Goal: Information Seeking & Learning: Understand process/instructions

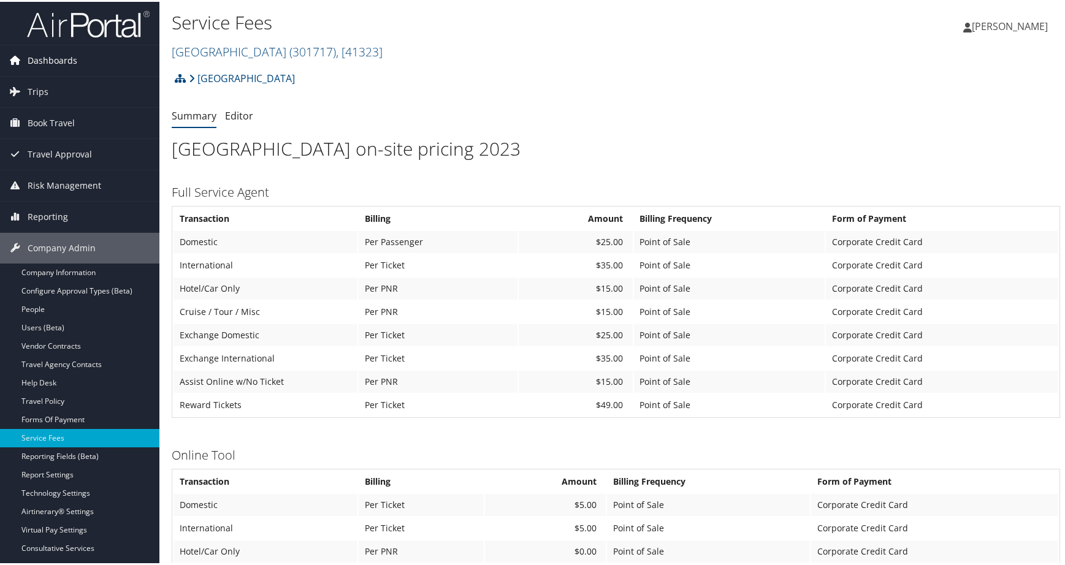
click at [64, 65] on span "Dashboards" at bounding box center [53, 59] width 50 height 31
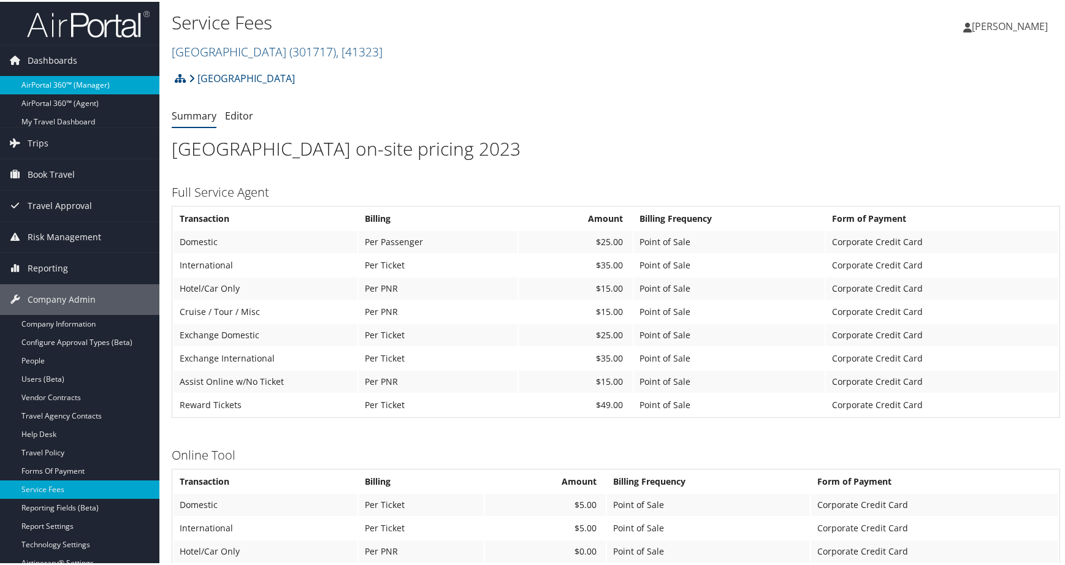
click at [72, 82] on link "AirPortal 360™ (Manager)" at bounding box center [79, 83] width 159 height 18
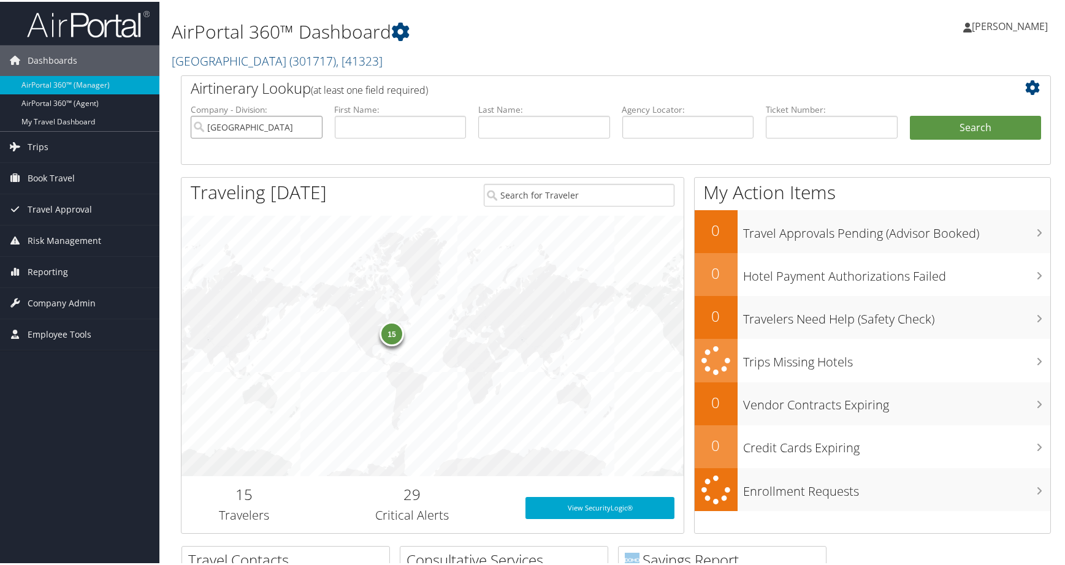
click at [309, 137] on input "Bridgewater State University" at bounding box center [257, 125] width 132 height 23
click at [653, 137] on input "text" at bounding box center [688, 125] width 132 height 23
paste input "D4YY9F"
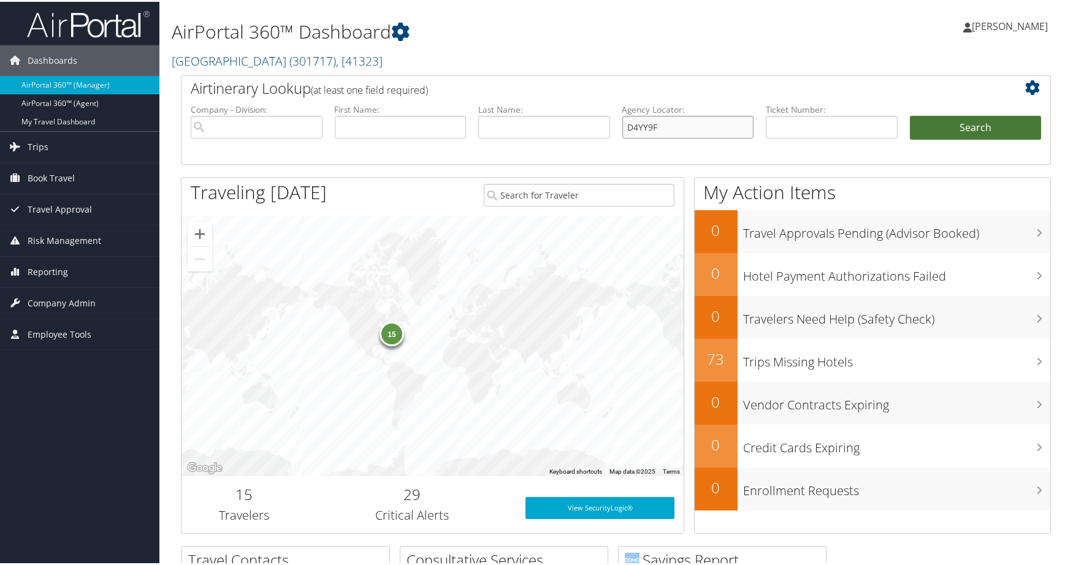
type input "D4YY9F"
click at [939, 139] on button "Search" at bounding box center [976, 126] width 132 height 25
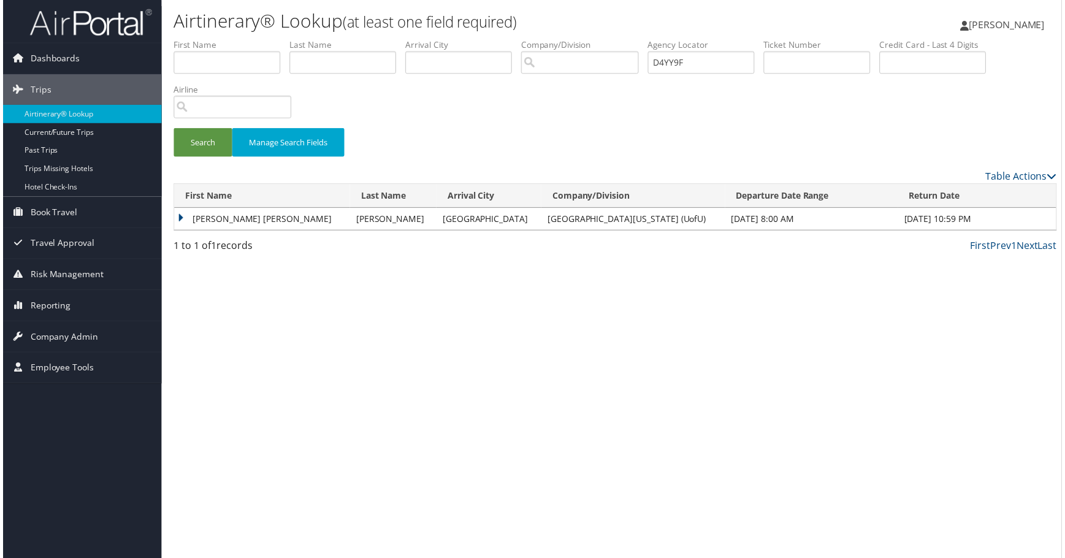
click at [237, 231] on td "[PERSON_NAME] [PERSON_NAME]" at bounding box center [260, 220] width 177 height 22
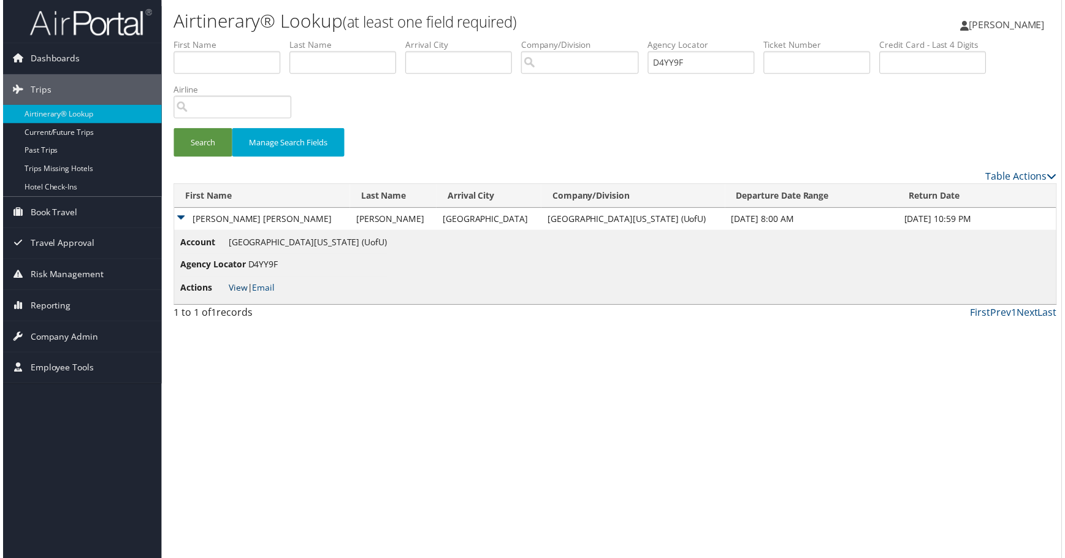
click at [240, 295] on link "View" at bounding box center [236, 289] width 19 height 12
click at [75, 335] on span "Company Admin" at bounding box center [62, 338] width 68 height 31
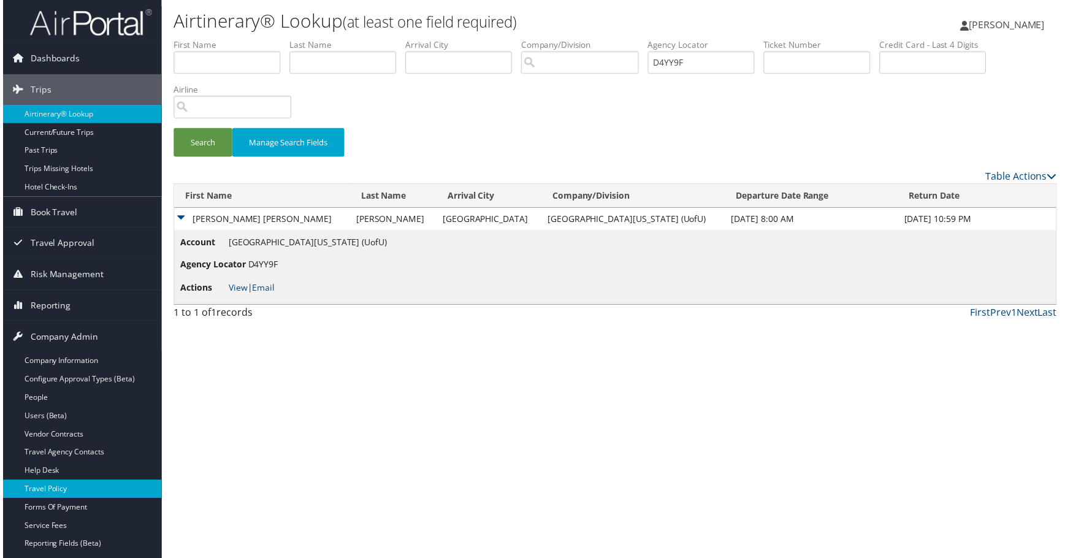
click at [81, 497] on link "Travel Policy" at bounding box center [79, 491] width 159 height 18
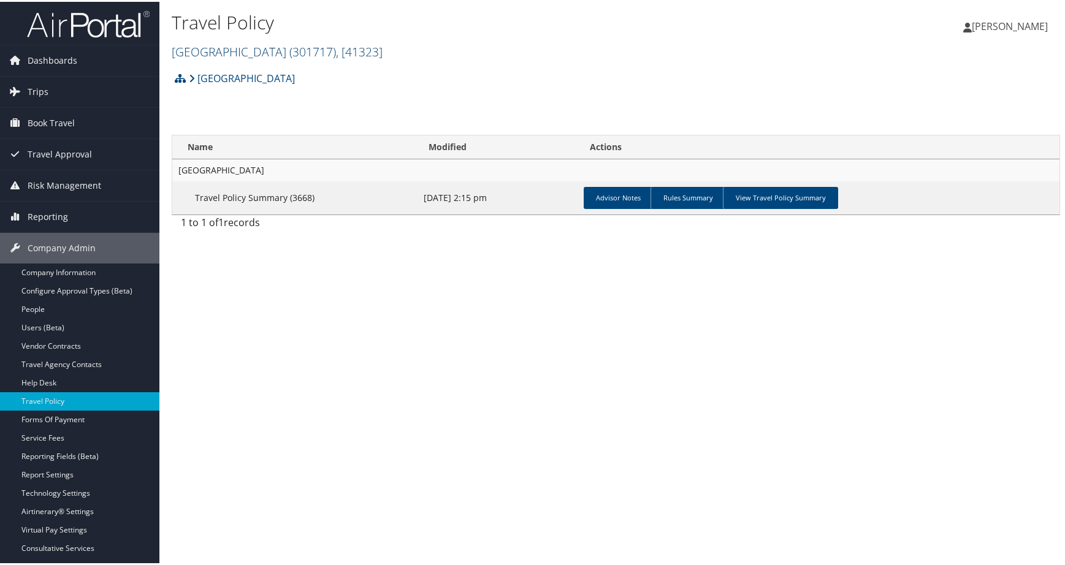
click at [382, 58] on span ", [ 41323 ]" at bounding box center [359, 50] width 47 height 17
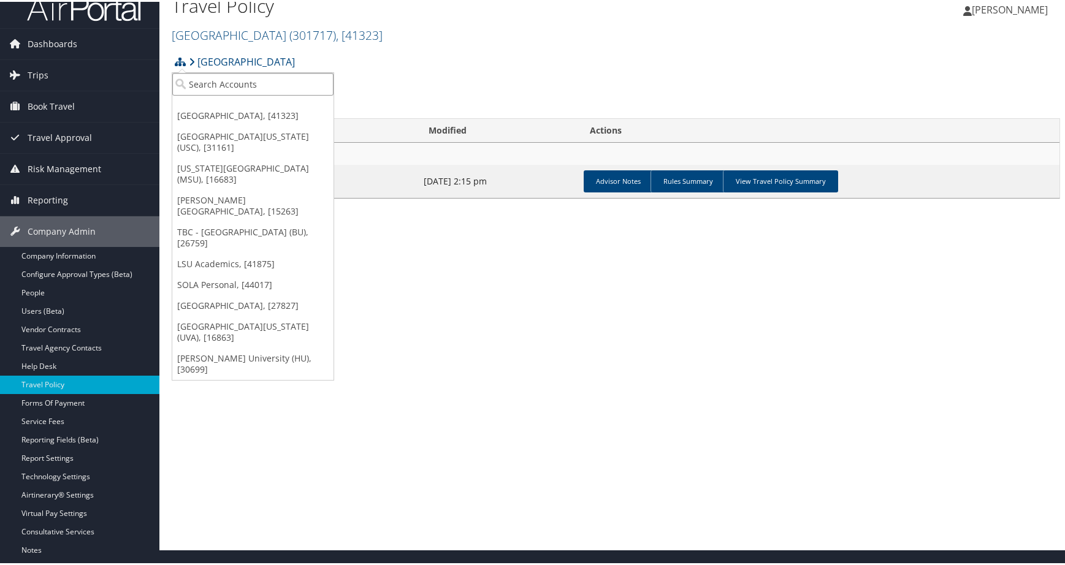
click at [224, 94] on input "search" at bounding box center [252, 82] width 161 height 23
type input "University of Utah"
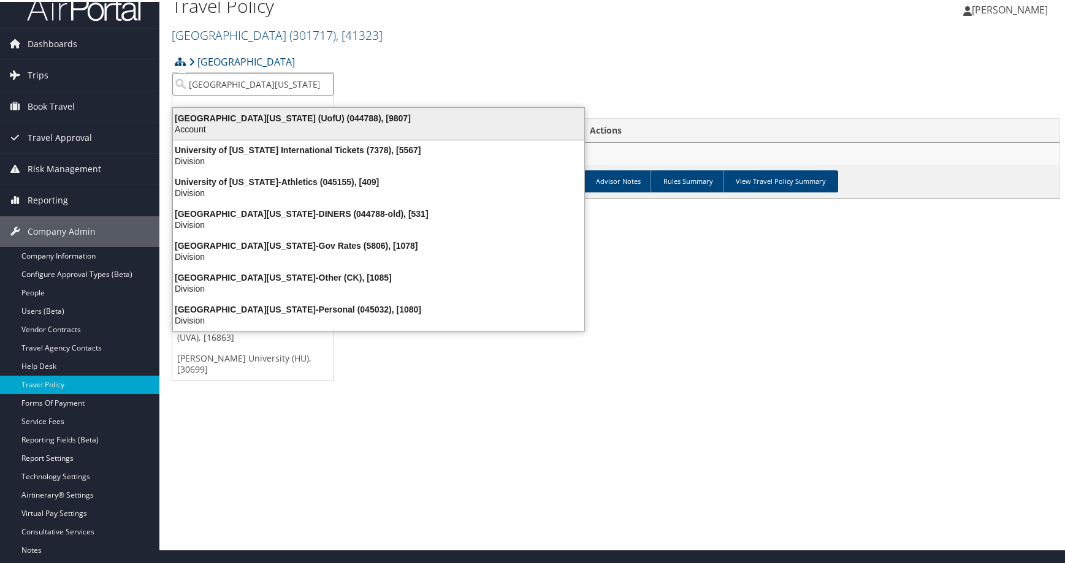
click at [340, 122] on div "University Of Utah (UofU) (044788), [9807]" at bounding box center [379, 116] width 426 height 11
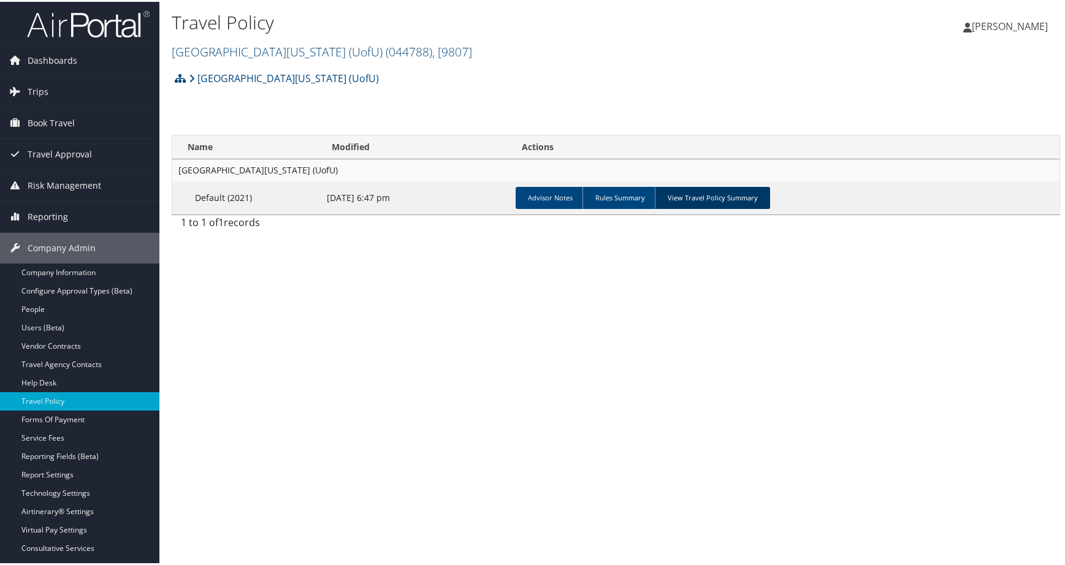
click at [770, 207] on link "View Travel Policy Summary" at bounding box center [712, 196] width 115 height 22
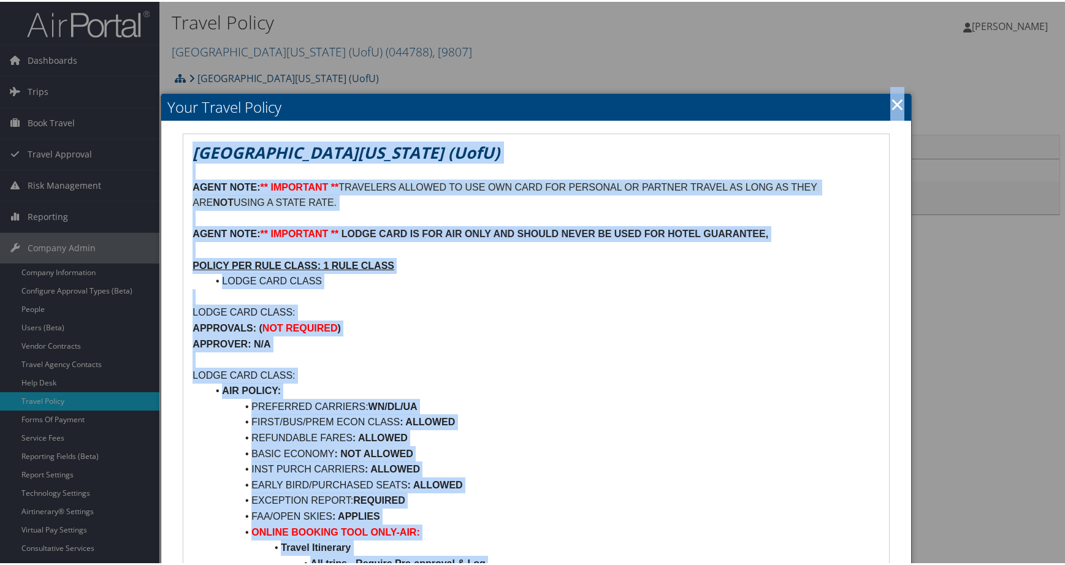
click at [890, 111] on link "×" at bounding box center [897, 102] width 14 height 25
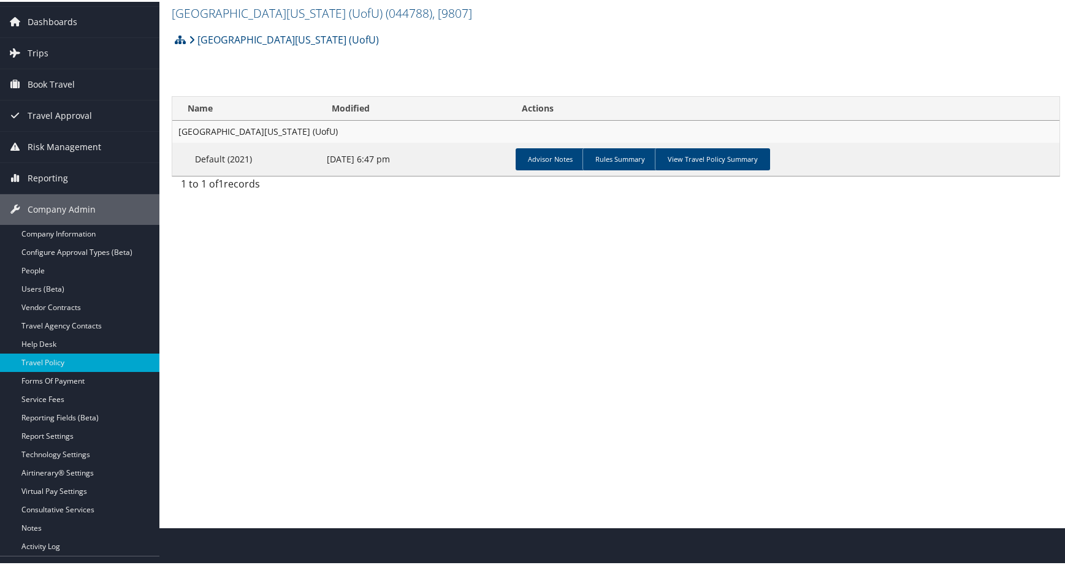
scroll to position [59, 0]
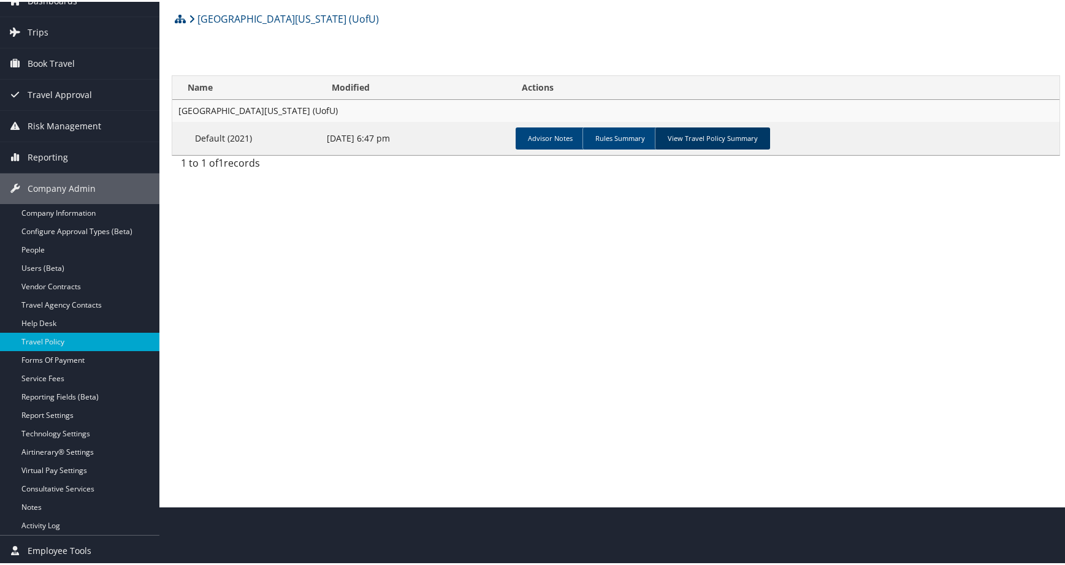
click at [770, 148] on link "View Travel Policy Summary" at bounding box center [712, 137] width 115 height 22
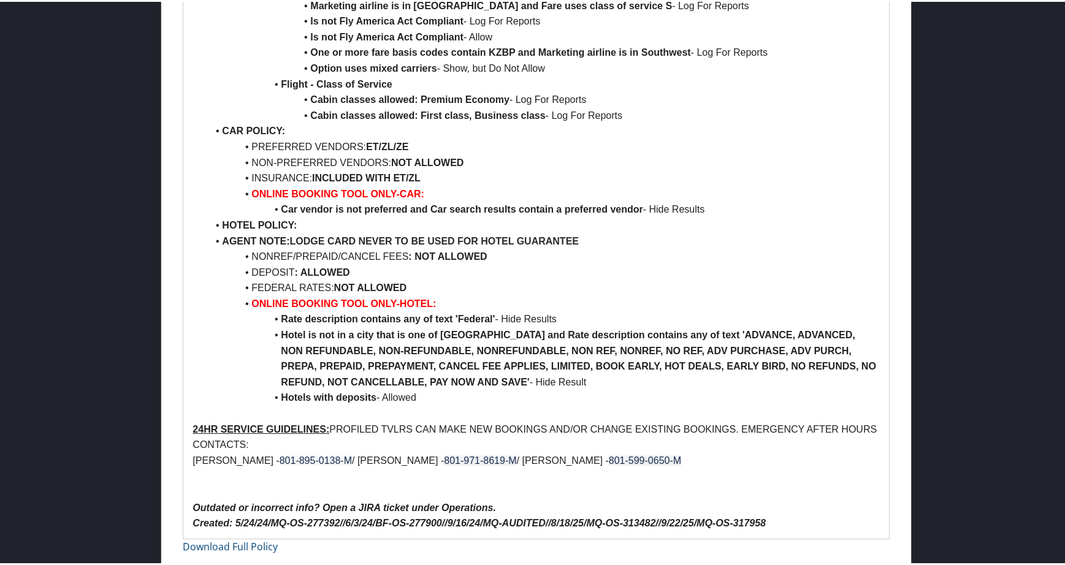
scroll to position [1040, 0]
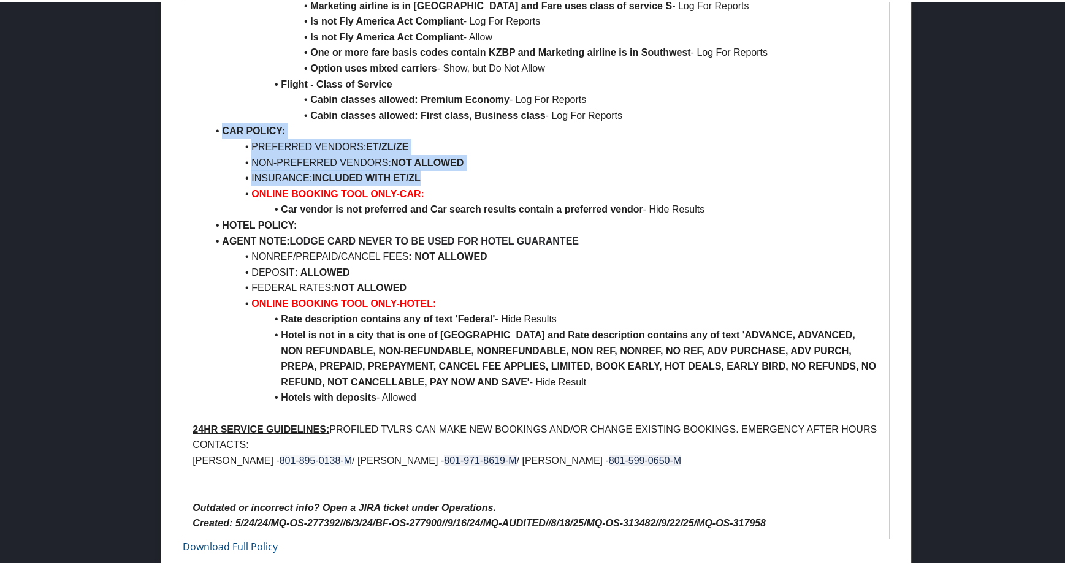
drag, startPoint x: 561, startPoint y: 216, endPoint x: 238, endPoint y: 154, distance: 328.9
click at [238, 154] on ul "AIR POLICY: PREFERRED CARRIERS: WN/DL/UA FIRST/BUS/PREM ECON CLASS : ALLOWED RE…" at bounding box center [535, 90] width 687 height 628
copy ul "CAR POLICY: PREFERRED VENDORS: ET/ZL/ZE NON-PREFERRED VENDORS: NOT ALLOWED INSU…"
